Goal: Task Accomplishment & Management: Manage account settings

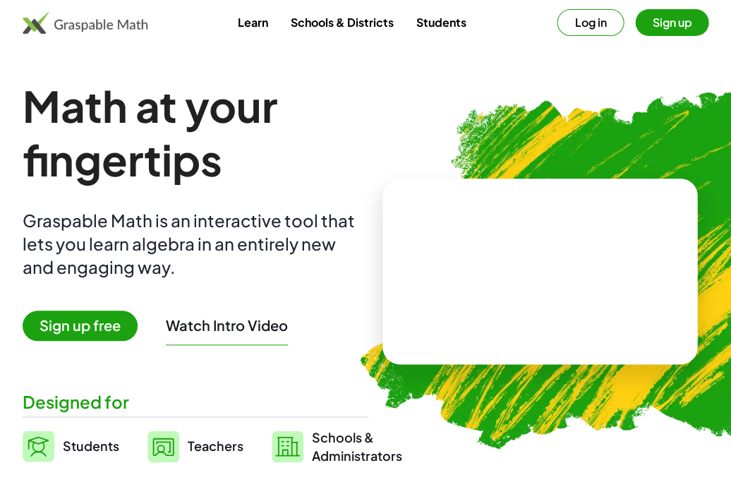
click at [587, 28] on button "Log in" at bounding box center [590, 22] width 67 height 27
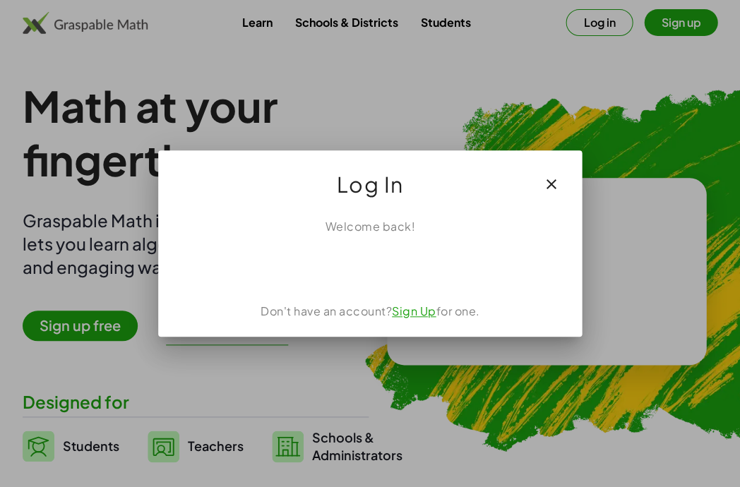
click at [402, 263] on div "Sign in with Google. Opens in new tab" at bounding box center [370, 266] width 129 height 31
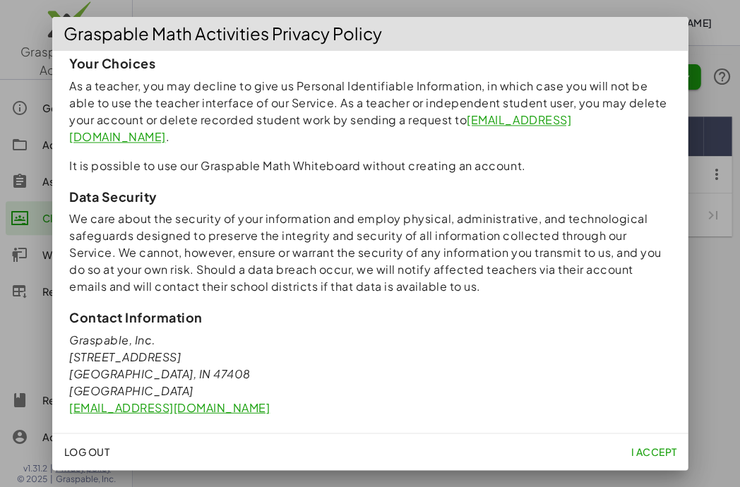
scroll to position [1288, 0]
click at [652, 449] on span "I accept" at bounding box center [653, 451] width 46 height 13
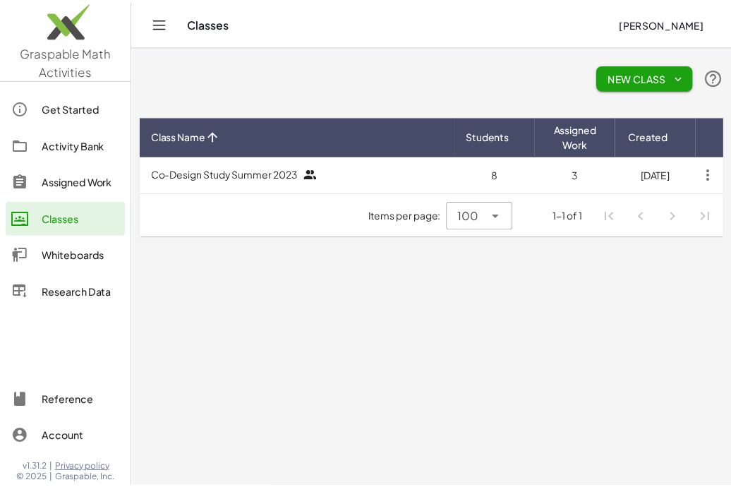
scroll to position [0, 0]
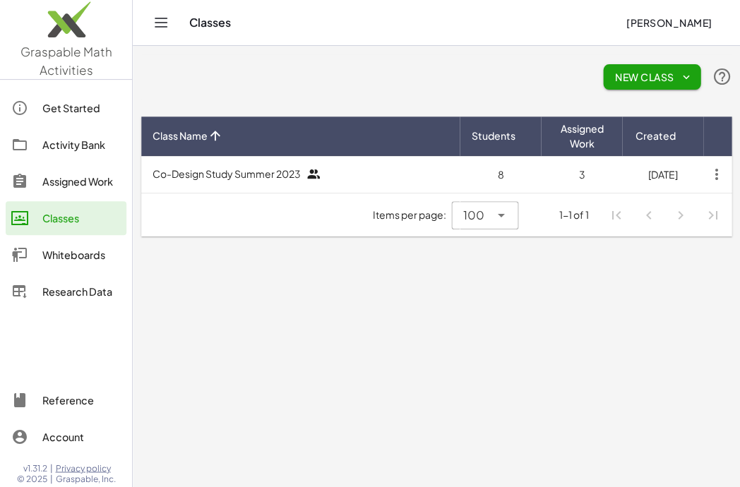
click at [66, 438] on div "Account" at bounding box center [81, 436] width 78 height 17
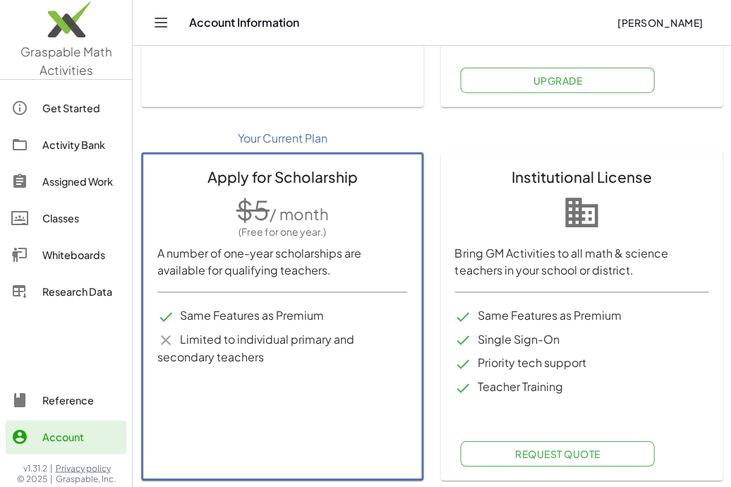
scroll to position [525, 0]
click at [669, 25] on span "[PERSON_NAME]" at bounding box center [660, 22] width 86 height 13
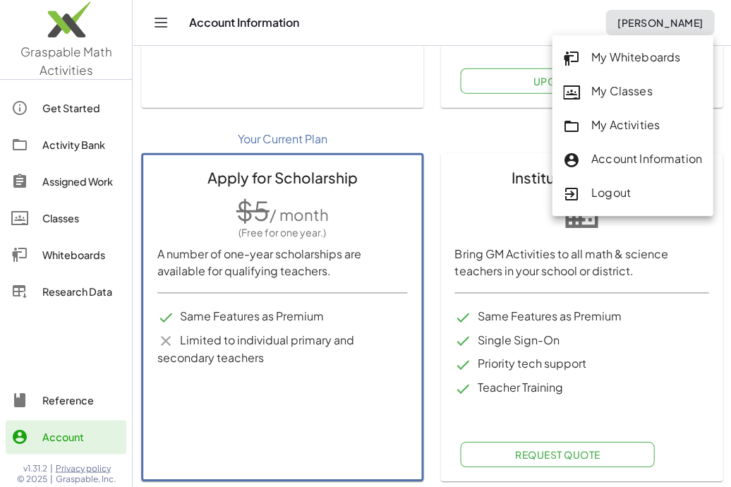
click at [609, 188] on div "Logout" at bounding box center [632, 193] width 139 height 18
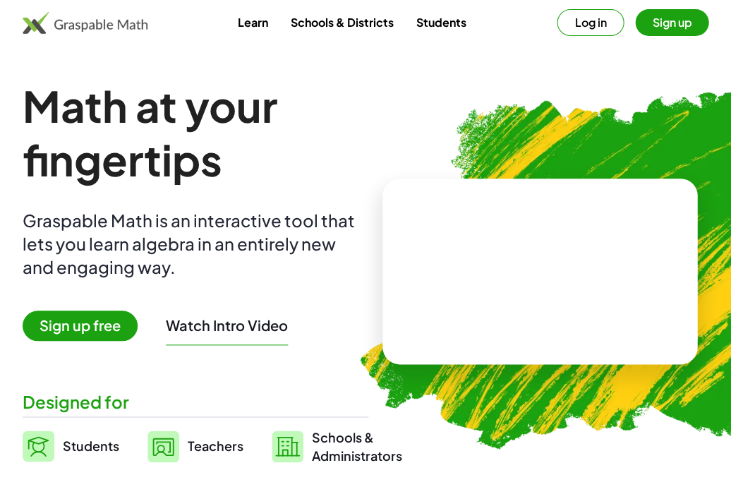
click at [593, 24] on button "Log in" at bounding box center [590, 22] width 67 height 27
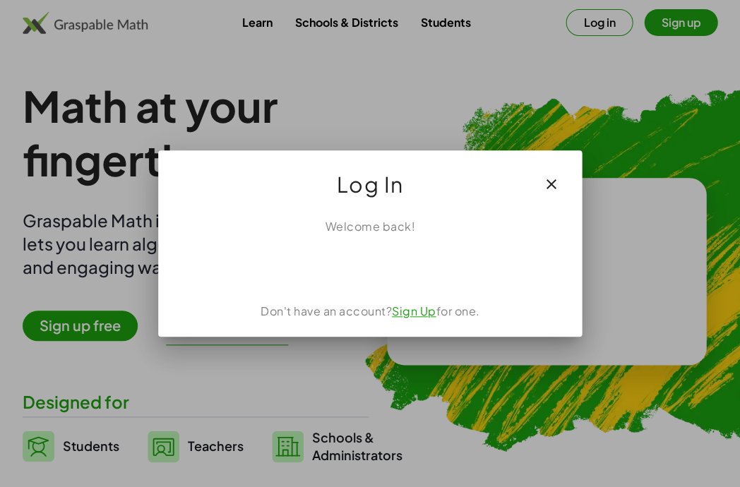
click at [432, 271] on div "Sign in with Google. Opens in new tab" at bounding box center [370, 266] width 178 height 31
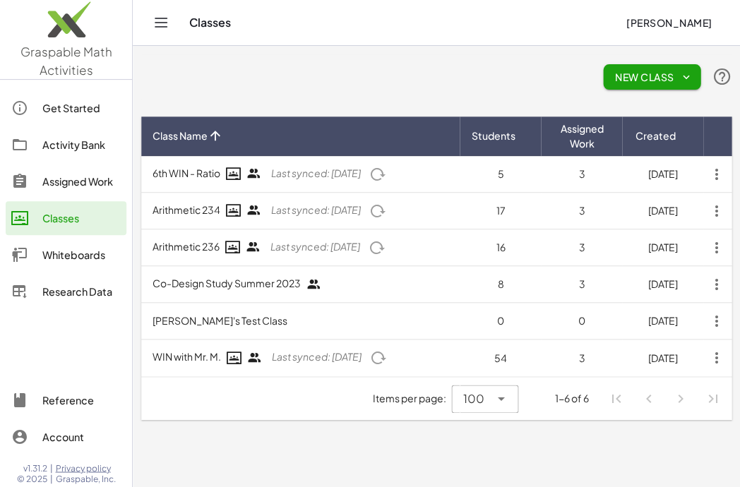
click at [65, 437] on div "Account" at bounding box center [81, 436] width 78 height 17
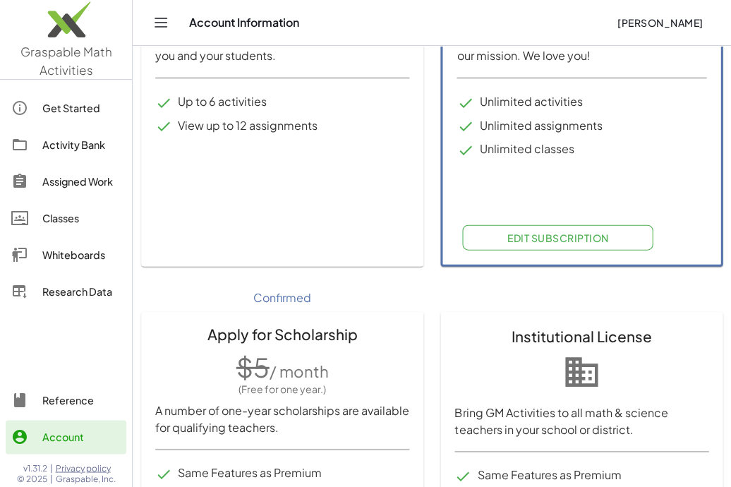
scroll to position [381, 0]
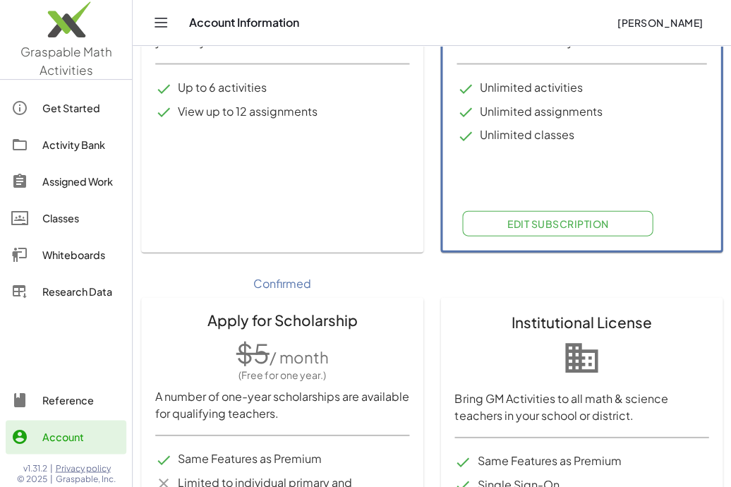
click at [558, 217] on span "Edit Subscription" at bounding box center [558, 223] width 102 height 13
